Goal: Transaction & Acquisition: Purchase product/service

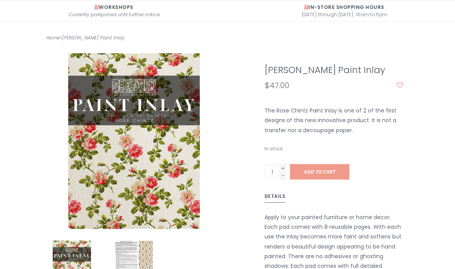
scroll to position [136, 0]
click at [332, 172] on span "Add to cart" at bounding box center [320, 171] width 32 height 7
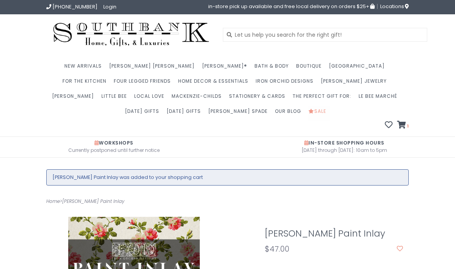
click at [309, 112] on link "Sale" at bounding box center [320, 113] width 22 height 15
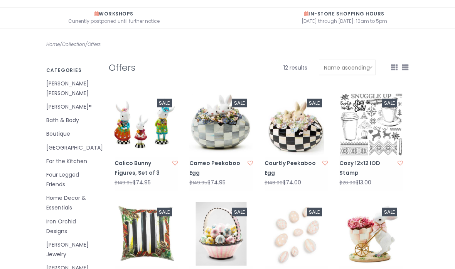
scroll to position [130, 0]
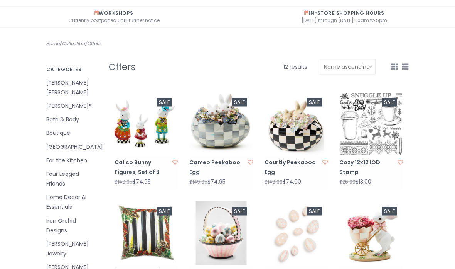
click at [58, 216] on link "Iron Orchid Designs" at bounding box center [71, 225] width 51 height 19
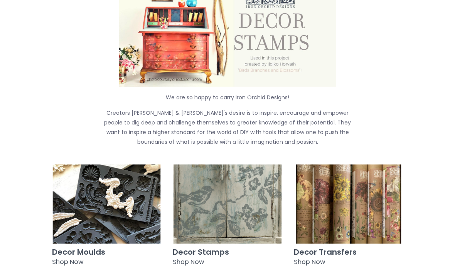
scroll to position [225, 0]
click at [102, 193] on img at bounding box center [106, 203] width 109 height 79
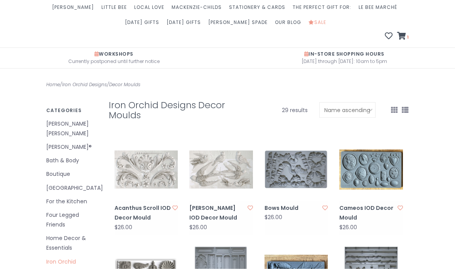
click at [369, 110] on select "Default Most viewed Newest products Lowest price Highest price Name ascending N…" at bounding box center [348, 109] width 56 height 15
select select "lowest"
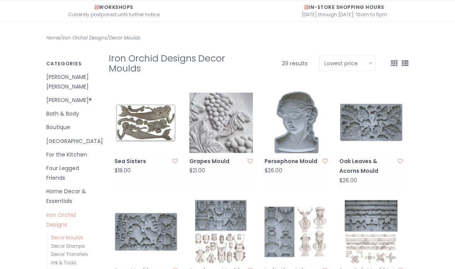
scroll to position [136, 0]
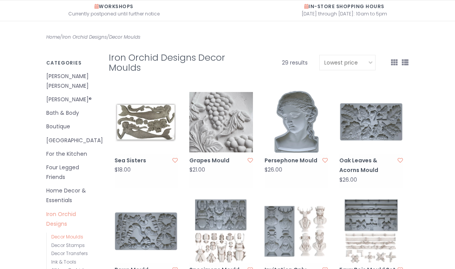
click at [57, 242] on link "Decor Stamps" at bounding box center [68, 245] width 34 height 7
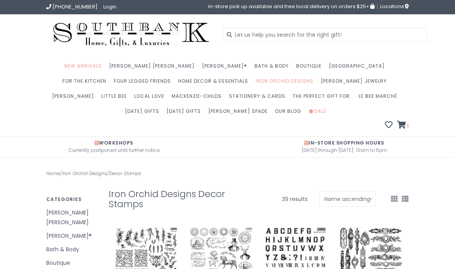
click at [364, 198] on select "Default Most viewed Newest products Lowest price Highest price Name ascending N…" at bounding box center [348, 198] width 56 height 15
select select "lowest"
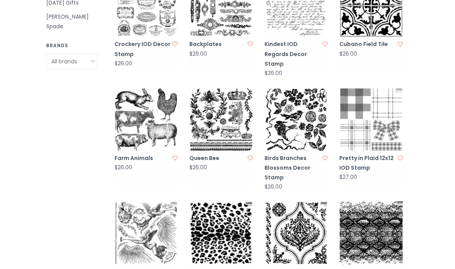
scroll to position [558, 0]
